Goal: Download file/media

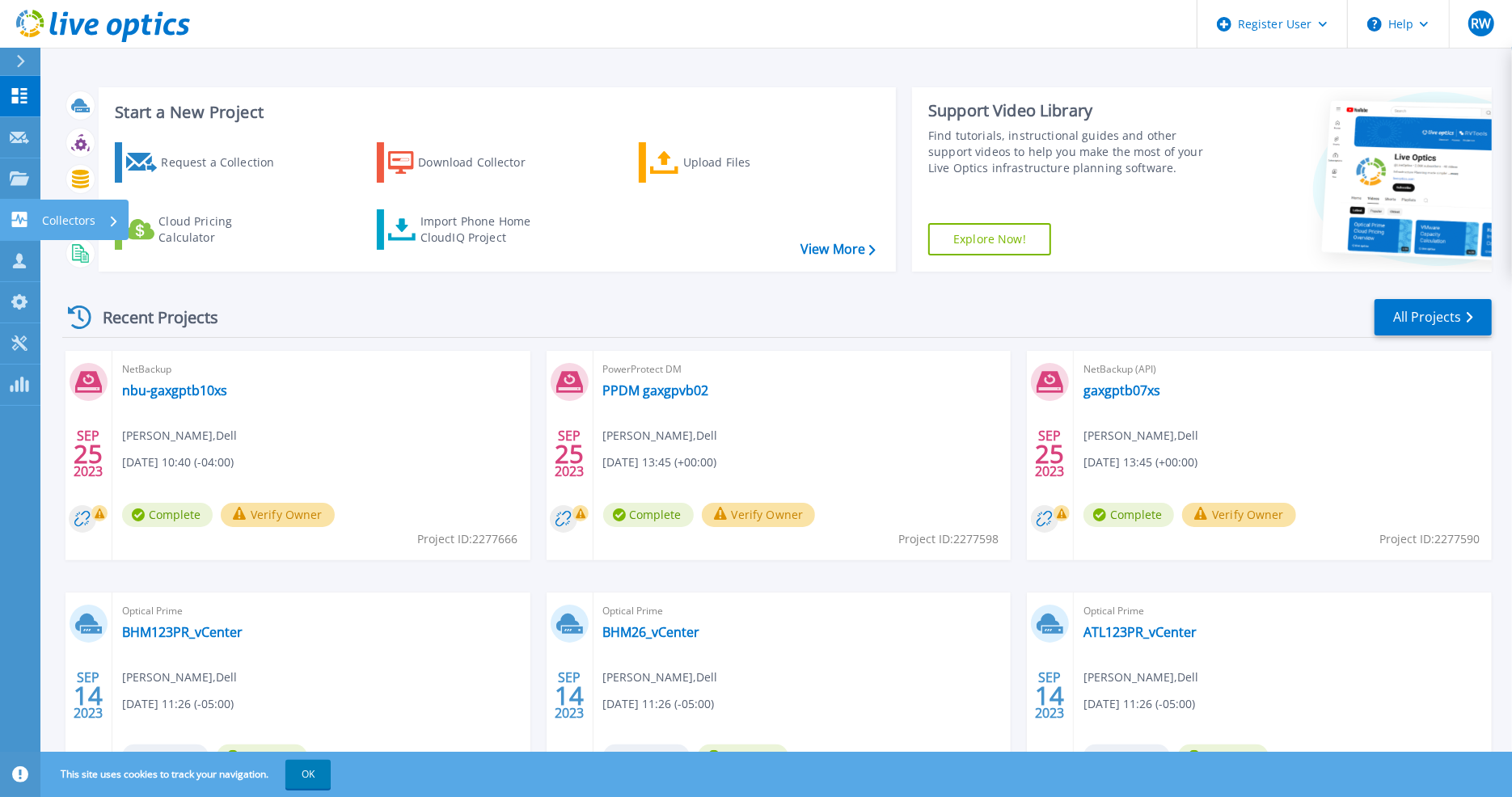
click at [21, 224] on icon at bounding box center [20, 219] width 16 height 16
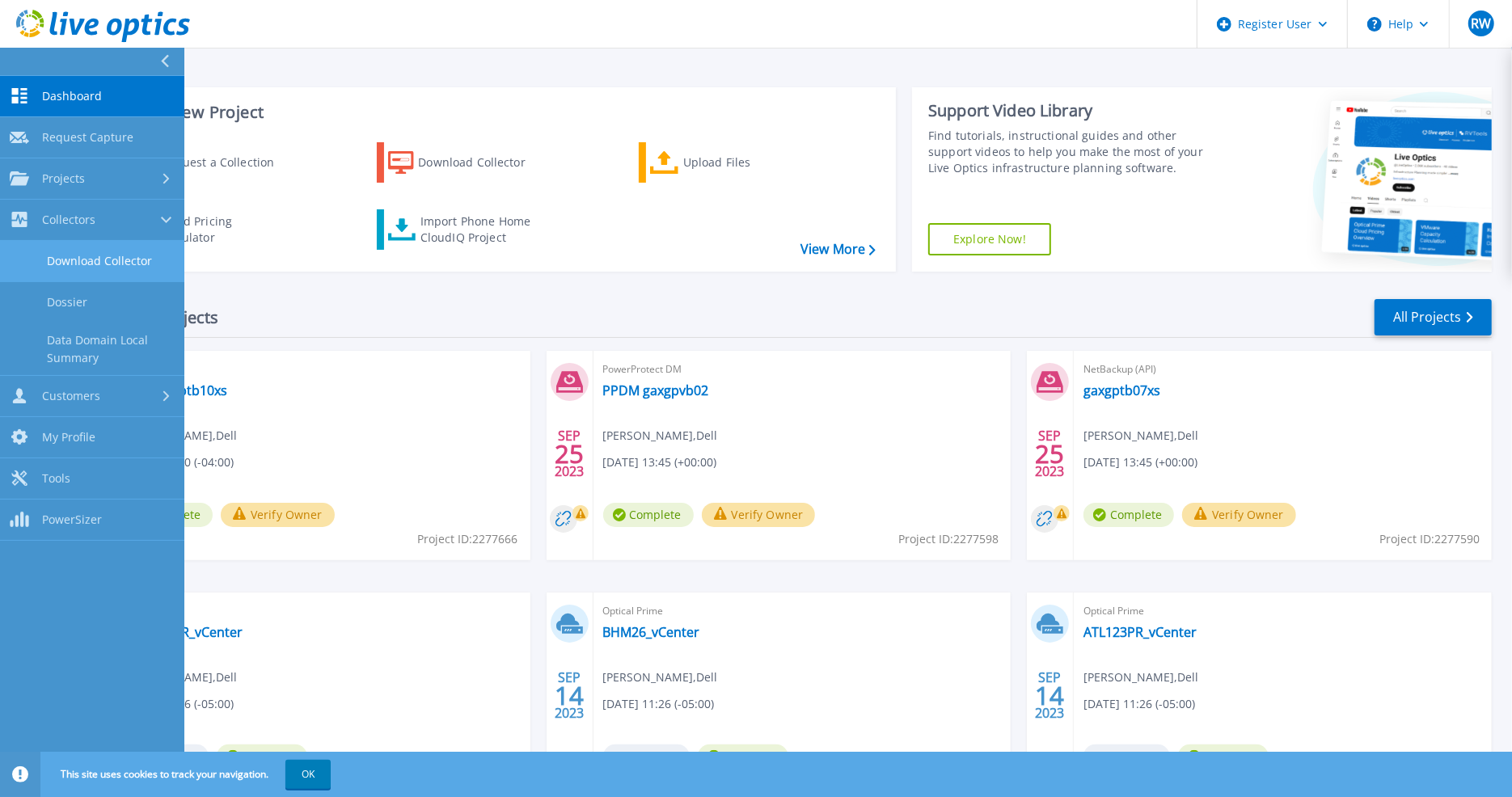
click at [136, 260] on link "Download Collector" at bounding box center [92, 261] width 185 height 41
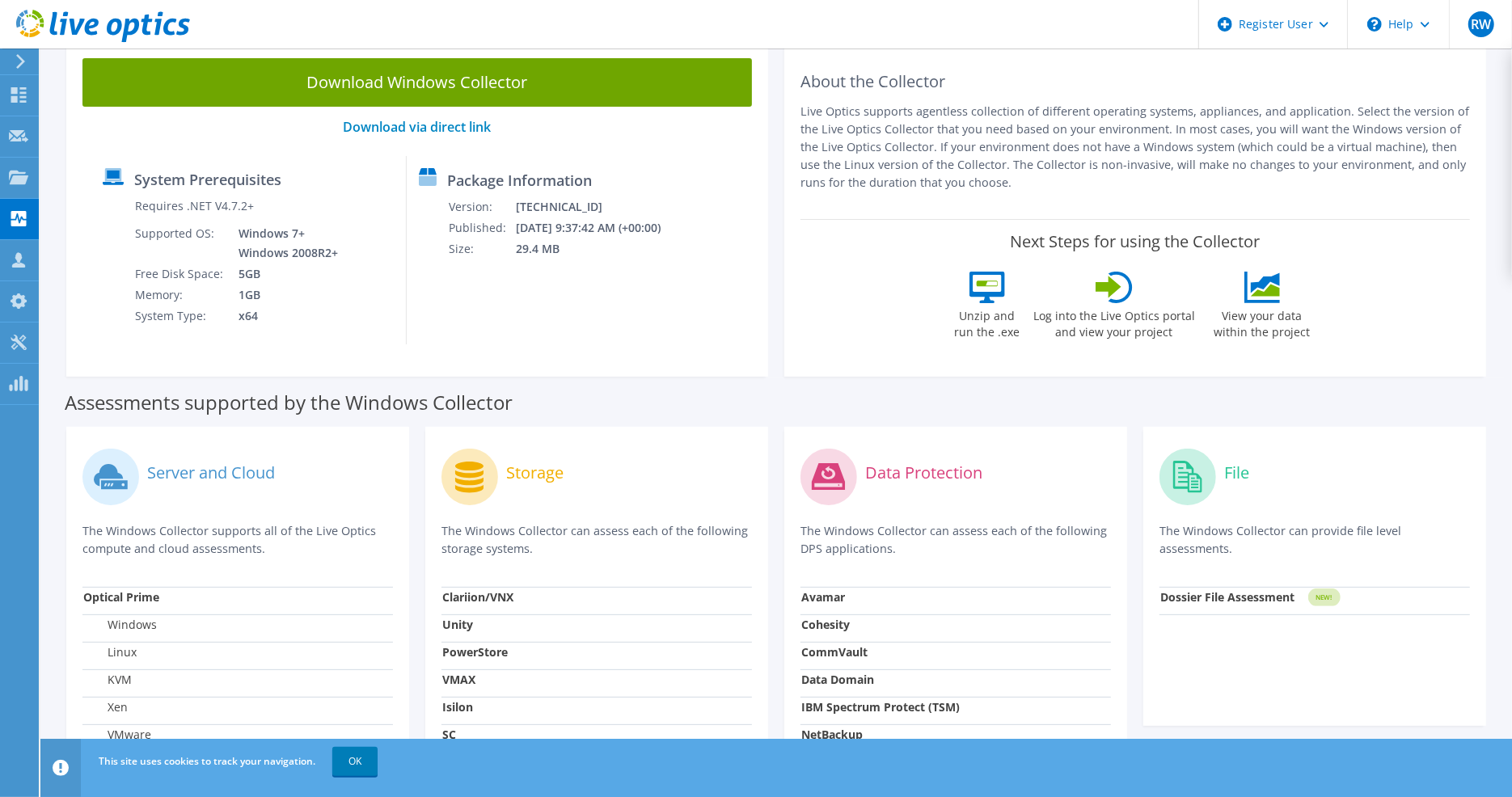
scroll to position [56, 0]
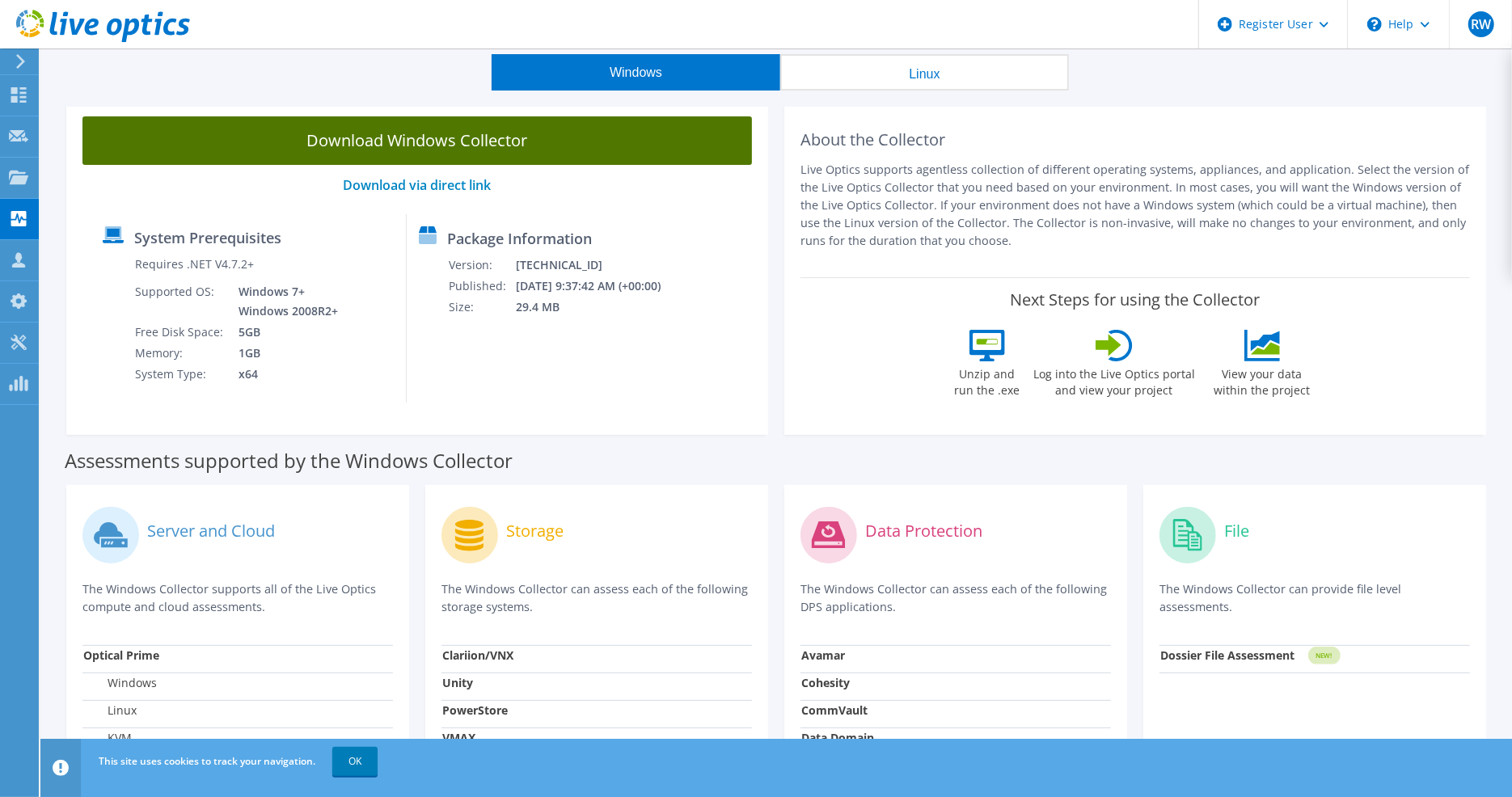
click at [440, 134] on link "Download Windows Collector" at bounding box center [417, 140] width 669 height 49
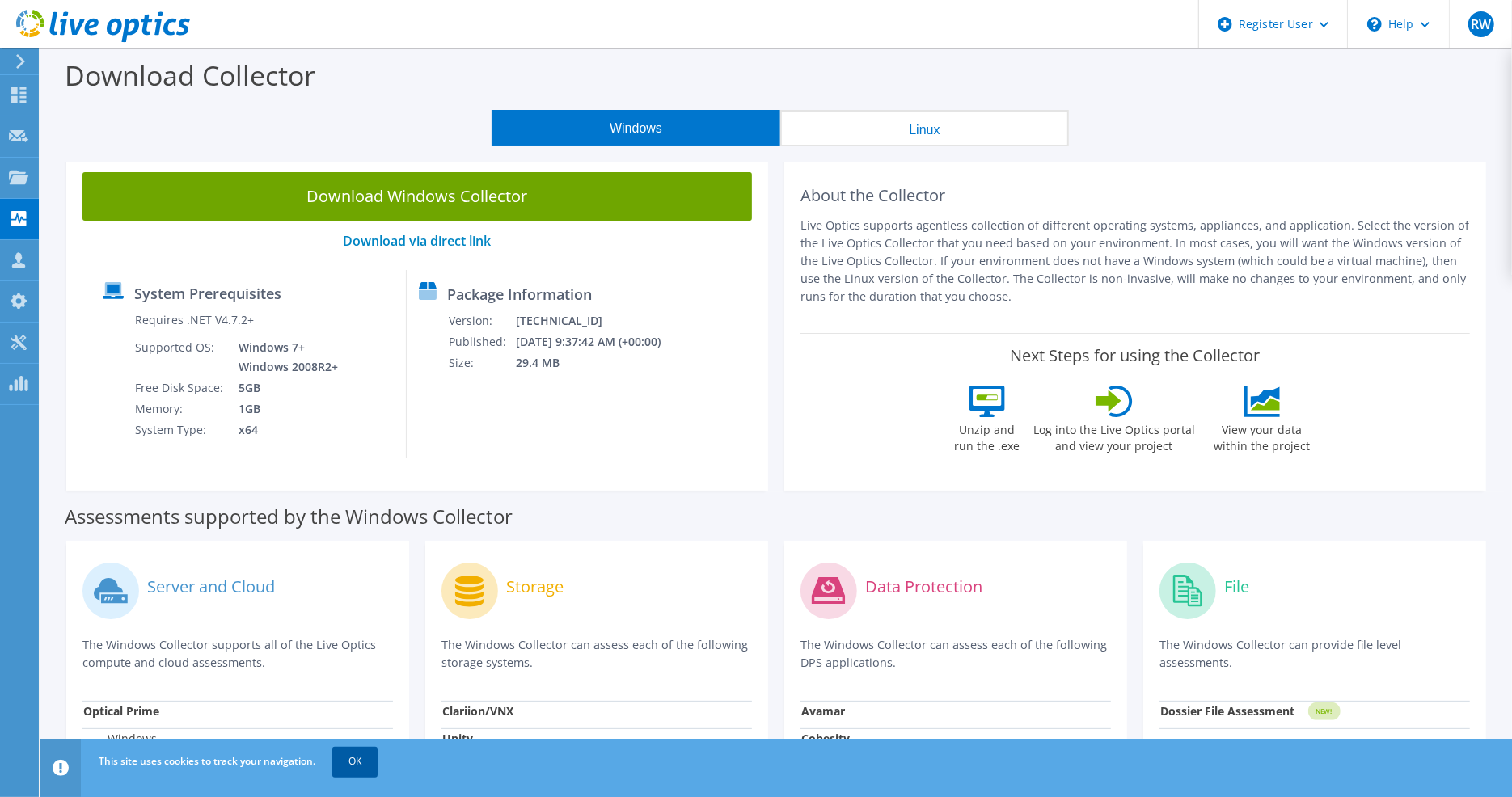
click at [363, 771] on link "OK" at bounding box center [354, 762] width 45 height 29
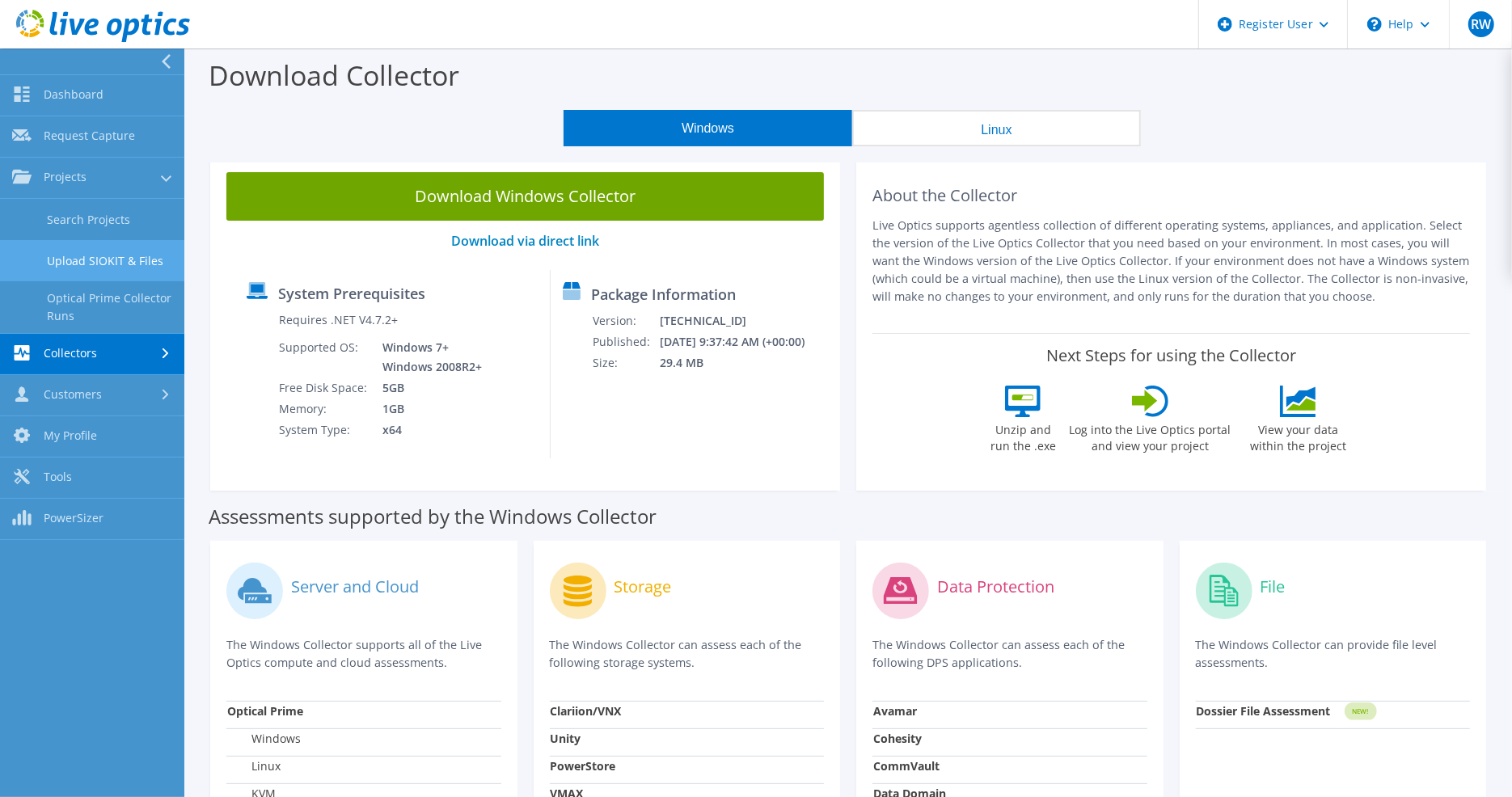
click at [159, 260] on link "Upload SIOKIT & Files" at bounding box center [92, 260] width 185 height 41
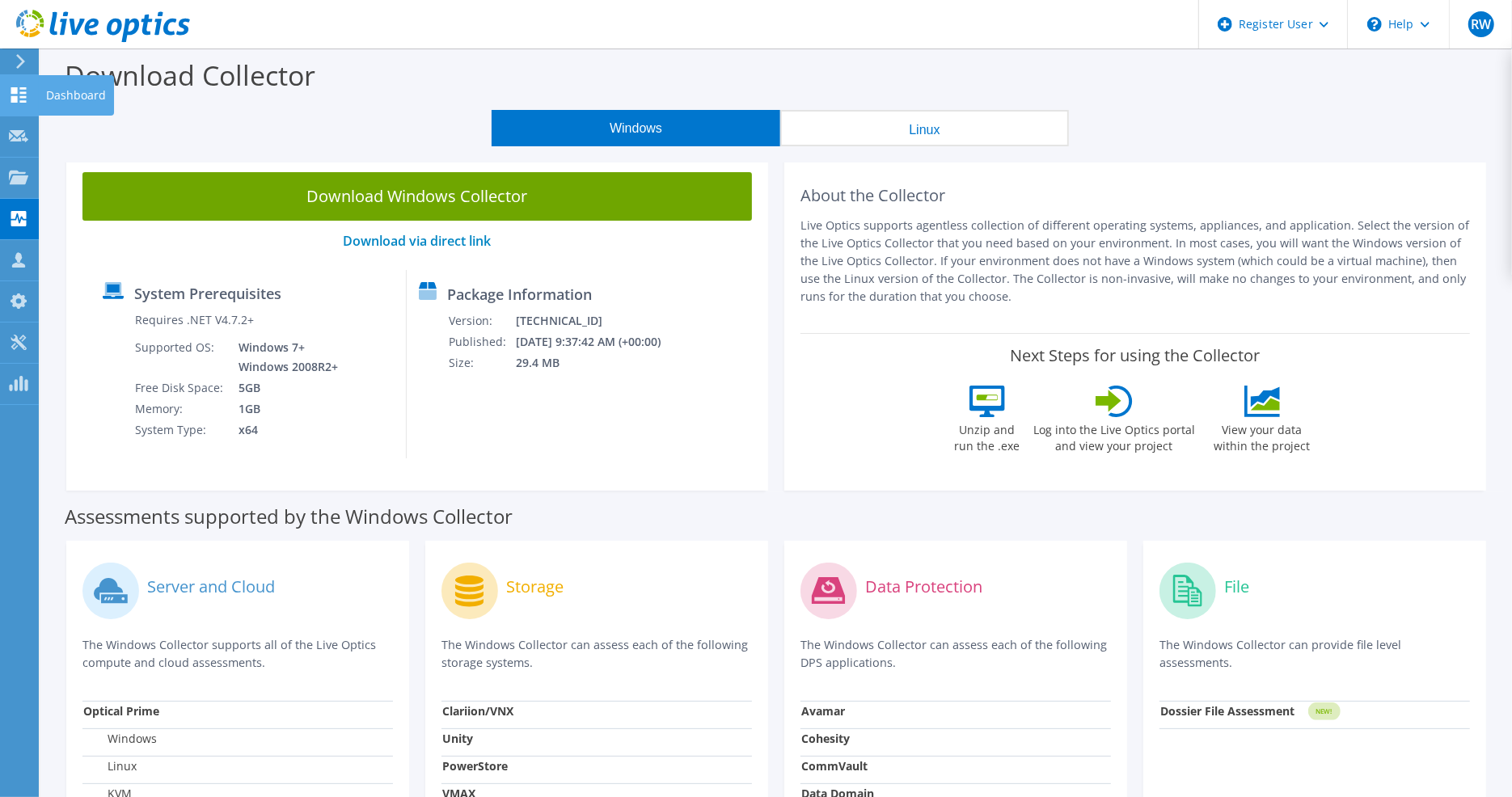
click at [19, 103] on div at bounding box center [19, 97] width 20 height 18
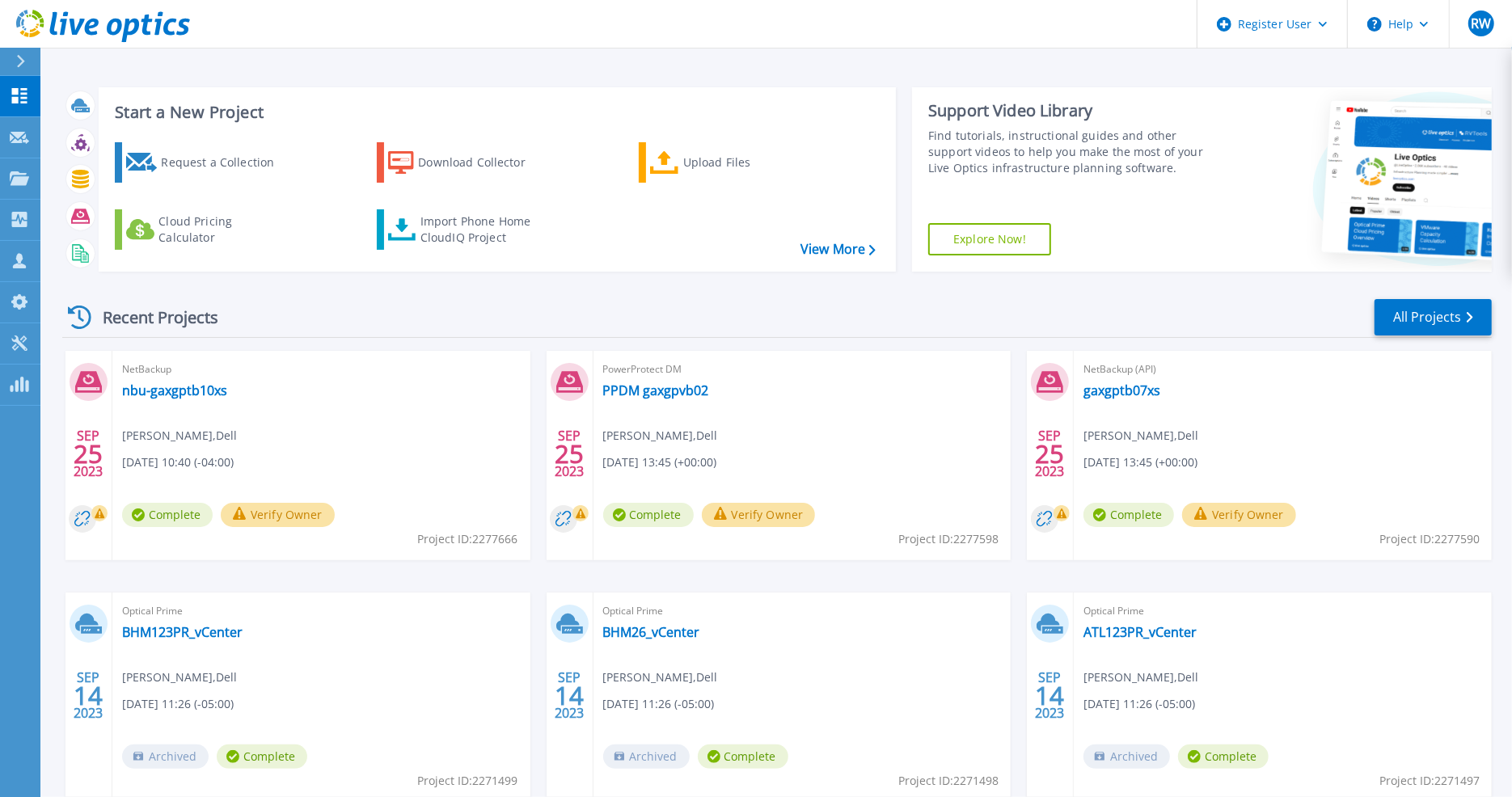
drag, startPoint x: 961, startPoint y: 392, endPoint x: 833, endPoint y: 336, distance: 139.7
click at [833, 336] on div "Recent Projects All Projects" at bounding box center [777, 317] width 1430 height 40
